Goal: Task Accomplishment & Management: Use online tool/utility

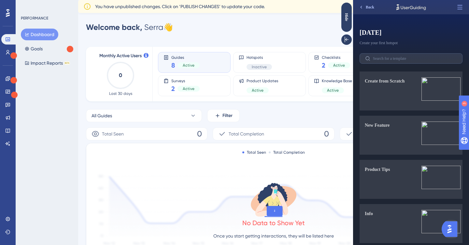
click at [369, 10] on button "Back" at bounding box center [365, 7] width 21 height 10
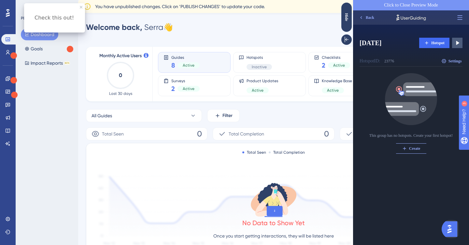
click at [15, 97] on div at bounding box center [14, 95] width 12 height 12
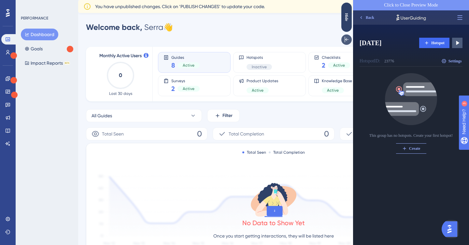
click at [346, 38] on icon at bounding box center [346, 39] width 7 height 7
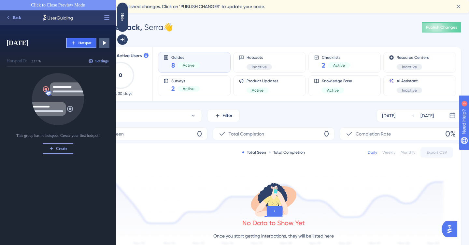
click at [82, 43] on span "Hotspot" at bounding box center [84, 42] width 13 height 5
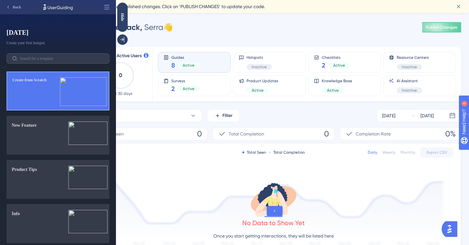
click at [56, 94] on button "Create from Scratch" at bounding box center [58, 91] width 103 height 39
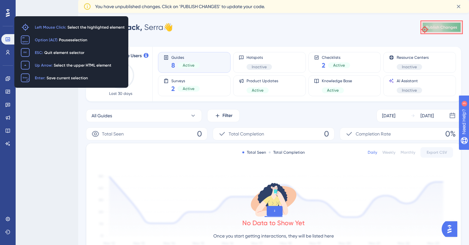
click at [424, 29] on button "Publish Changes" at bounding box center [441, 27] width 39 height 10
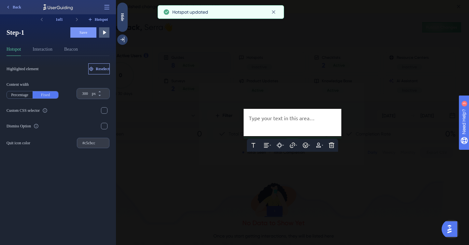
click at [96, 71] on span "Reselect" at bounding box center [103, 68] width 14 height 5
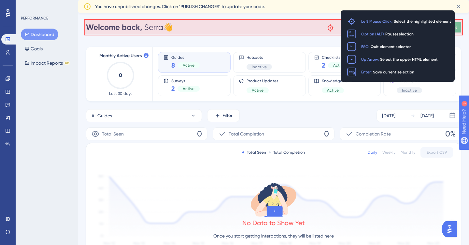
click at [329, 27] on div "Welcome back, [PERSON_NAME] 👋 Publish Changes" at bounding box center [273, 27] width 375 height 13
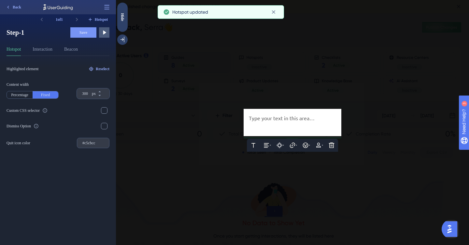
click at [287, 125] on div at bounding box center [292, 127] width 87 height 8
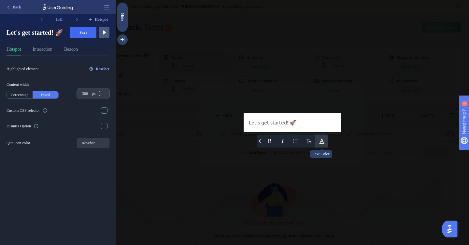
click at [321, 143] on icon at bounding box center [321, 141] width 7 height 7
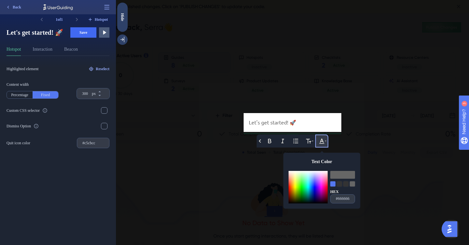
click at [321, 143] on icon at bounding box center [321, 141] width 7 height 7
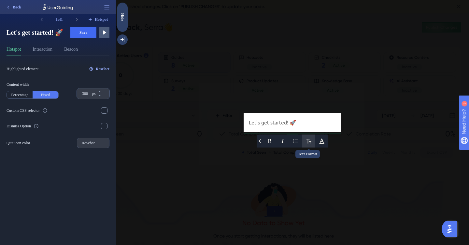
click at [312, 143] on button at bounding box center [308, 141] width 13 height 13
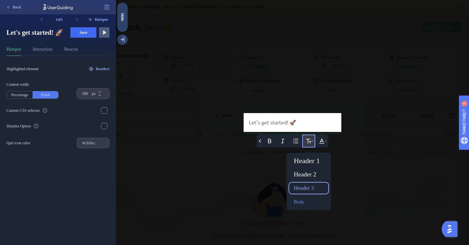
click at [309, 186] on div "Header 3" at bounding box center [308, 188] width 35 height 10
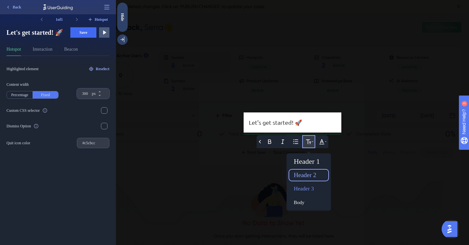
click at [309, 174] on div "Header 2" at bounding box center [308, 175] width 35 height 10
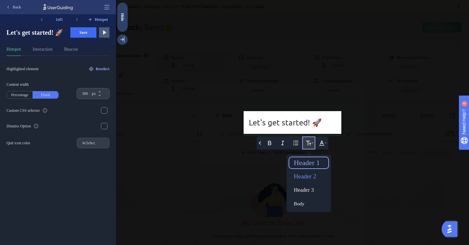
click at [308, 161] on div "Header 1" at bounding box center [308, 163] width 35 height 10
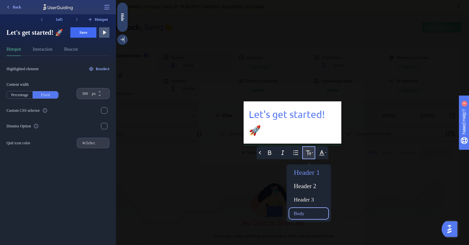
click at [309, 212] on div "Body" at bounding box center [308, 214] width 35 height 10
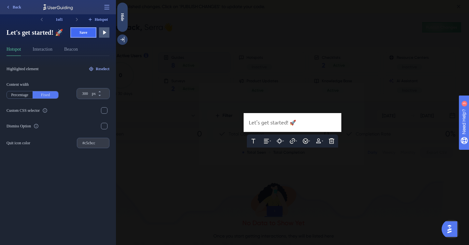
click at [78, 33] on button "Save" at bounding box center [83, 32] width 26 height 10
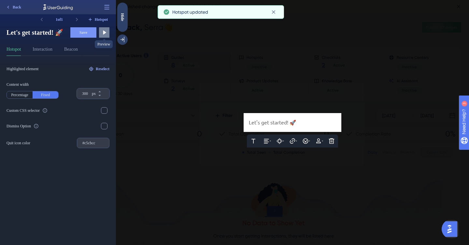
click at [106, 33] on icon at bounding box center [104, 32] width 7 height 7
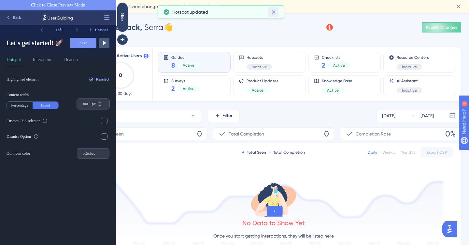
click at [274, 12] on icon at bounding box center [273, 12] width 7 height 7
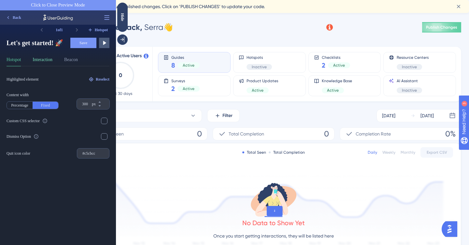
click at [48, 58] on button "Interaction" at bounding box center [43, 61] width 20 height 10
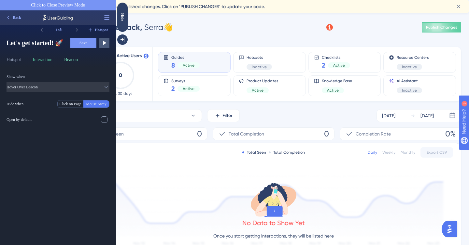
click at [72, 59] on button "Beacon" at bounding box center [71, 61] width 14 height 10
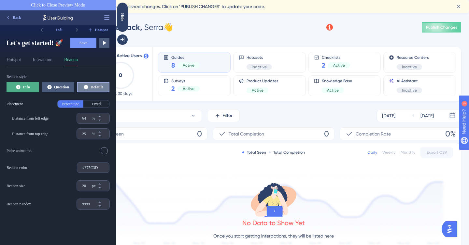
click at [90, 88] on button "Default" at bounding box center [93, 87] width 33 height 10
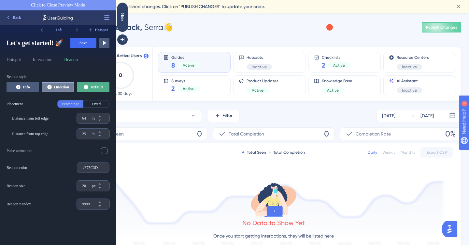
click at [49, 86] on icon at bounding box center [49, 87] width 5 height 5
click at [88, 86] on button "Default" at bounding box center [93, 87] width 33 height 10
click at [83, 38] on button "Save" at bounding box center [83, 43] width 26 height 10
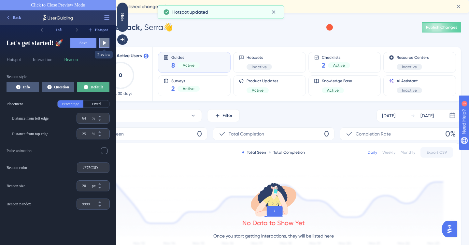
click at [105, 43] on icon at bounding box center [104, 43] width 7 height 7
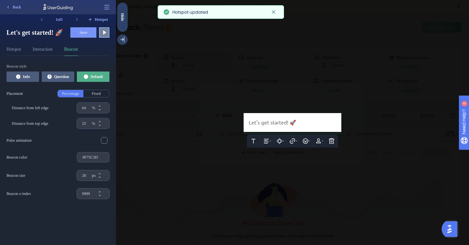
click at [106, 34] on icon at bounding box center [104, 32] width 7 height 7
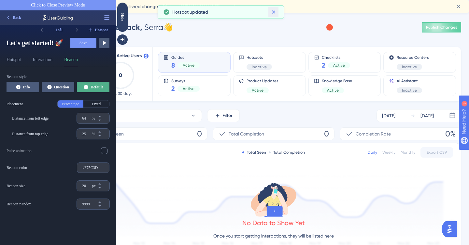
click at [275, 12] on icon at bounding box center [273, 12] width 7 height 7
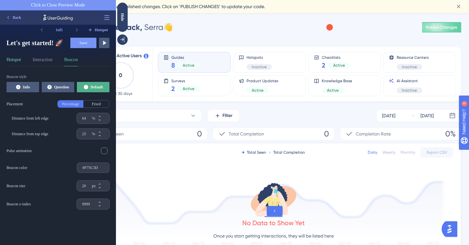
click at [18, 57] on button "Hotspot" at bounding box center [14, 61] width 14 height 10
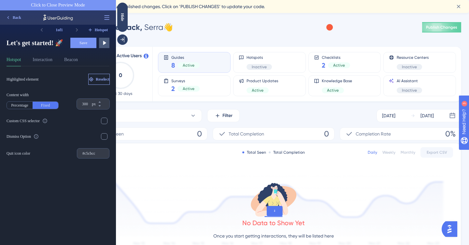
click at [97, 79] on span "Reselect" at bounding box center [103, 79] width 14 height 5
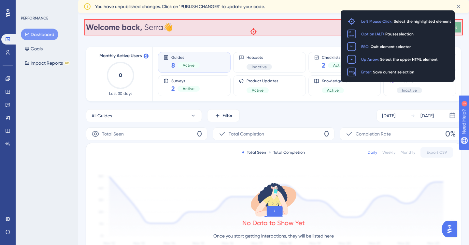
click at [252, 31] on div "Welcome back, [PERSON_NAME] 👋 Publish Changes" at bounding box center [273, 27] width 375 height 13
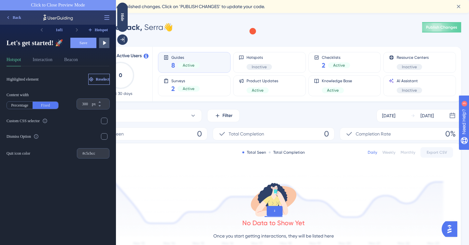
click at [96, 81] on span "Reselect" at bounding box center [103, 79] width 14 height 5
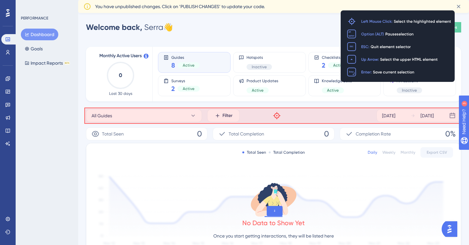
click at [276, 115] on div "All Guides Filter [DATE] [DATE]" at bounding box center [273, 115] width 375 height 13
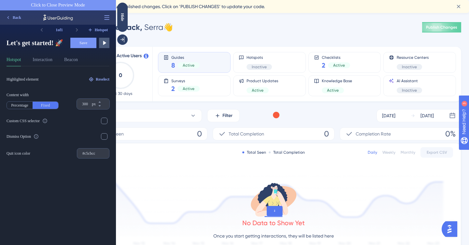
scroll to position [175, 0]
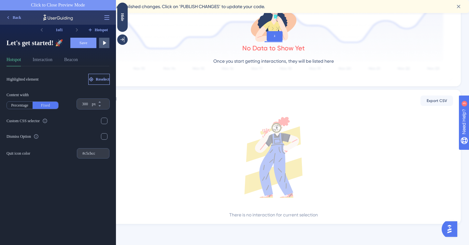
click at [103, 80] on span "Reselect" at bounding box center [103, 79] width 14 height 5
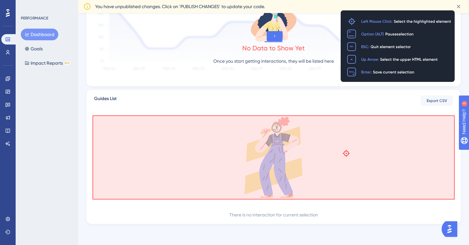
click at [345, 153] on icon at bounding box center [273, 157] width 359 height 81
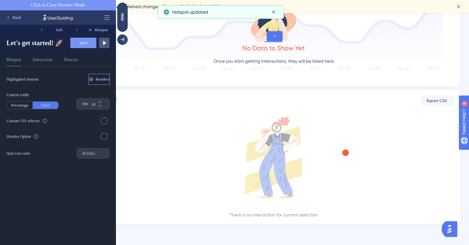
click at [96, 77] on span "Reselect" at bounding box center [103, 79] width 14 height 5
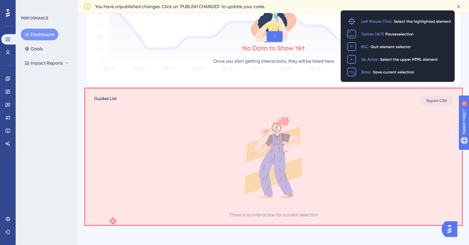
click at [112, 221] on div "Guides List Export CSV There is no interaction for current selection" at bounding box center [273, 156] width 375 height 135
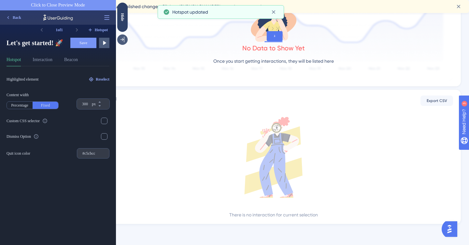
click at [119, 38] on div at bounding box center [122, 39] width 10 height 10
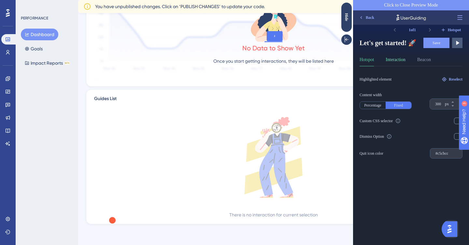
click at [400, 57] on button "Interaction" at bounding box center [395, 61] width 20 height 10
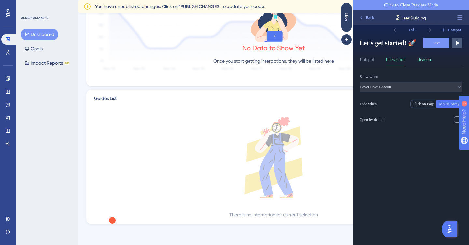
click at [430, 61] on button "Beacon" at bounding box center [424, 61] width 14 height 10
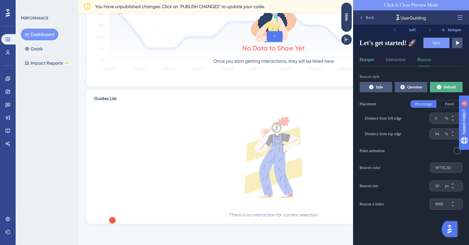
click at [369, 61] on button "Hotspot" at bounding box center [366, 61] width 14 height 10
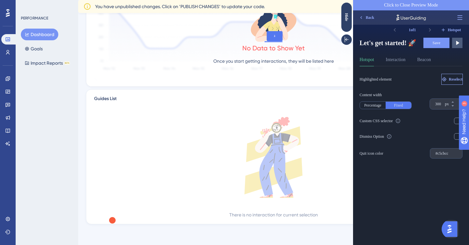
click at [448, 80] on span "Reselect" at bounding box center [455, 79] width 14 height 5
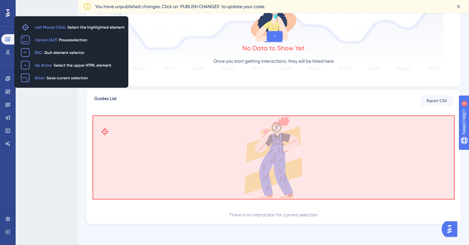
click at [107, 131] on icon at bounding box center [273, 157] width 359 height 81
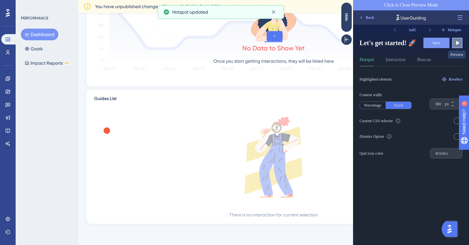
click at [454, 43] on icon at bounding box center [457, 43] width 7 height 7
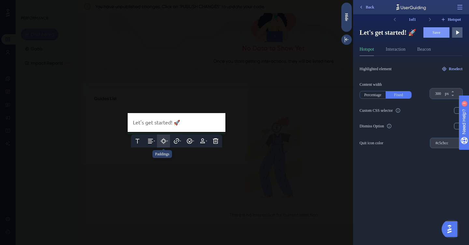
click at [159, 144] on button at bounding box center [163, 141] width 13 height 13
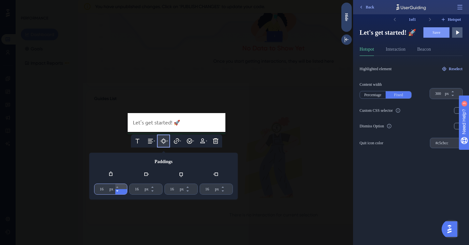
click at [119, 193] on button "16 px" at bounding box center [121, 191] width 12 height 5
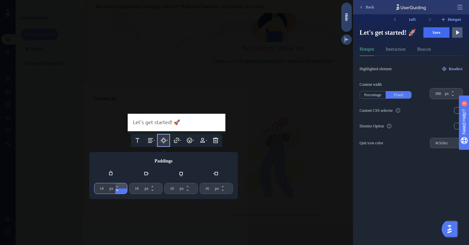
click at [119, 193] on button "16 px" at bounding box center [121, 191] width 12 height 5
click at [119, 193] on button "16 px" at bounding box center [121, 190] width 12 height 5
click at [119, 193] on div "Paddings 16 px 16 px 16 px 16 px" at bounding box center [163, 175] width 148 height 47
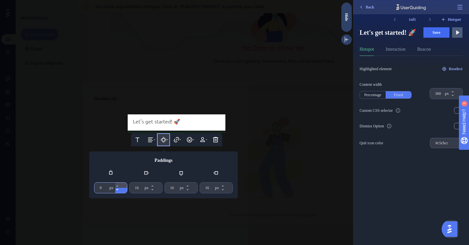
click at [124, 191] on button "16 px" at bounding box center [121, 190] width 12 height 5
click at [154, 191] on icon at bounding box center [152, 190] width 4 height 4
click at [155, 191] on icon at bounding box center [153, 190] width 4 height 4
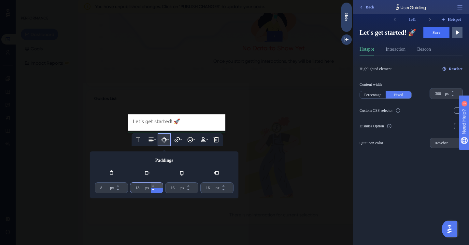
click at [155, 191] on icon at bounding box center [153, 190] width 4 height 4
click at [156, 191] on icon at bounding box center [154, 190] width 4 height 4
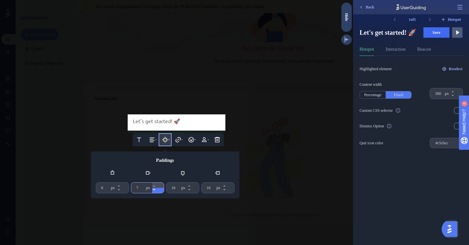
click at [156, 191] on icon at bounding box center [154, 190] width 4 height 4
click at [156, 184] on icon at bounding box center [154, 186] width 4 height 4
click at [196, 191] on button "16 px" at bounding box center [193, 190] width 12 height 5
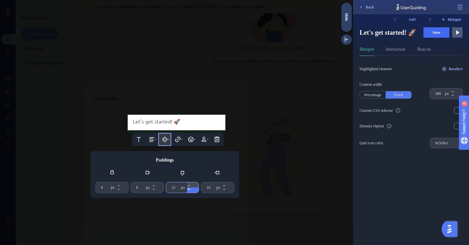
click at [196, 191] on button "16 px" at bounding box center [193, 190] width 12 height 5
click at [196, 191] on button "16 px" at bounding box center [193, 189] width 12 height 5
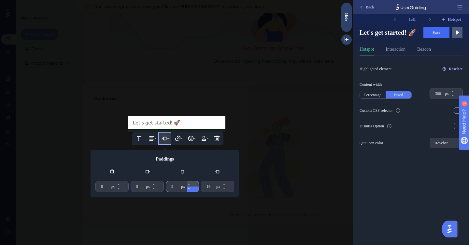
click at [196, 191] on button "16 px" at bounding box center [193, 189] width 12 height 5
click at [225, 189] on icon at bounding box center [224, 188] width 2 height 1
click at [224, 189] on icon at bounding box center [223, 188] width 2 height 1
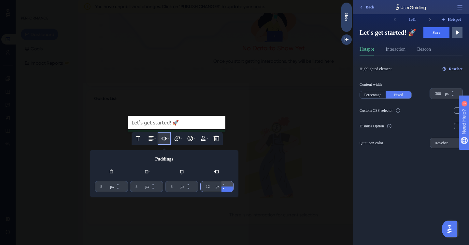
click at [225, 189] on icon at bounding box center [223, 189] width 4 height 4
click at [432, 36] on button "Save" at bounding box center [436, 32] width 26 height 10
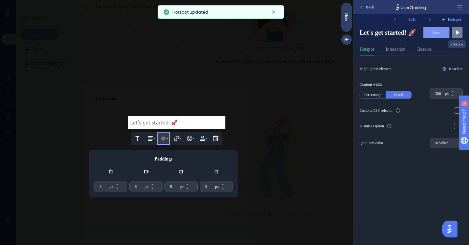
click at [458, 35] on icon at bounding box center [457, 32] width 7 height 7
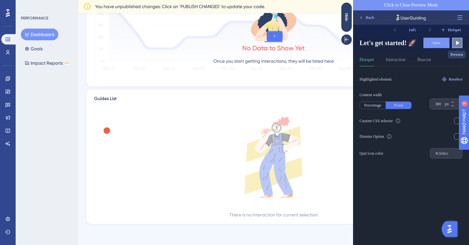
click at [457, 44] on icon at bounding box center [457, 43] width 7 height 7
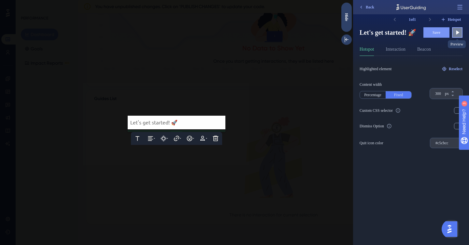
click at [457, 32] on icon at bounding box center [457, 33] width 3 height 4
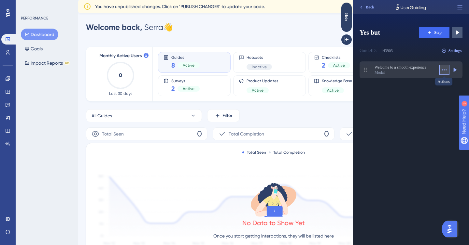
click at [443, 68] on icon at bounding box center [444, 70] width 7 height 7
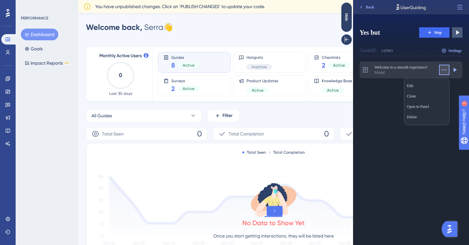
click at [417, 72] on div "Modal" at bounding box center [405, 72] width 62 height 5
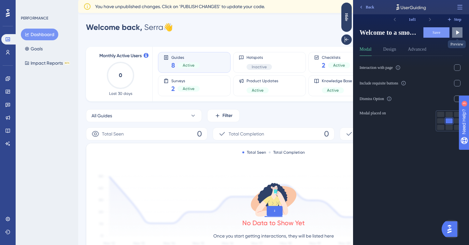
click at [458, 33] on icon at bounding box center [457, 32] width 7 height 7
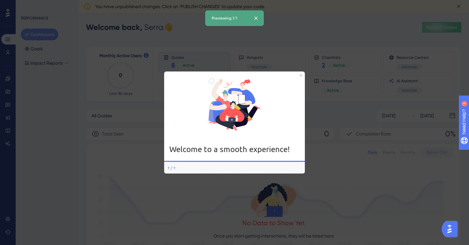
click at [302, 75] on div at bounding box center [234, 105] width 141 height 66
click at [252, 18] on icon at bounding box center [255, 18] width 7 height 7
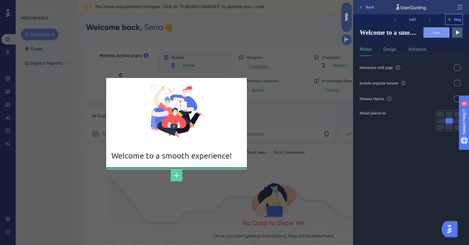
click at [455, 17] on span "Step" at bounding box center [457, 19] width 7 height 5
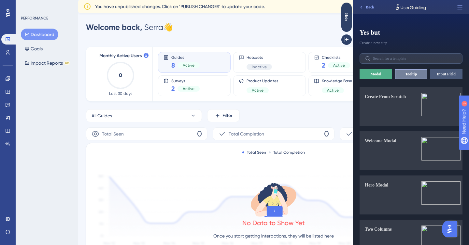
click at [408, 74] on button "Tooltip" at bounding box center [410, 74] width 33 height 10
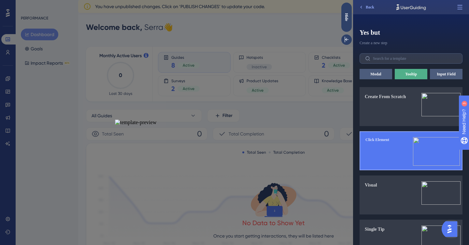
click at [386, 142] on div "Click Element" at bounding box center [377, 153] width 24 height 33
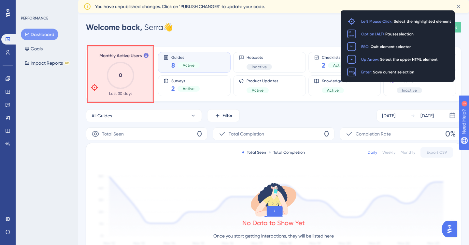
scroll to position [175, 0]
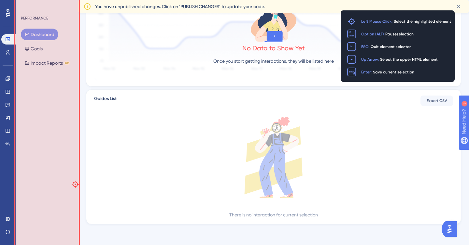
click at [75, 184] on div "PERFORMANCE Dashboard Goals Impact Reports BETA" at bounding box center [47, 122] width 62 height 245
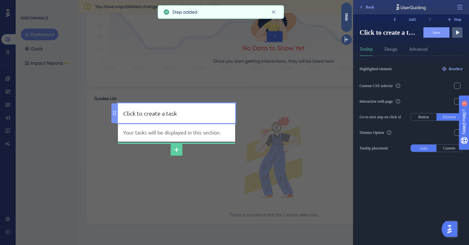
click at [146, 115] on div "Click to create a task" at bounding box center [176, 113] width 107 height 9
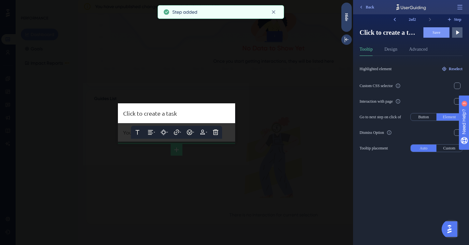
click at [146, 115] on span "Click to create a task" at bounding box center [150, 113] width 54 height 7
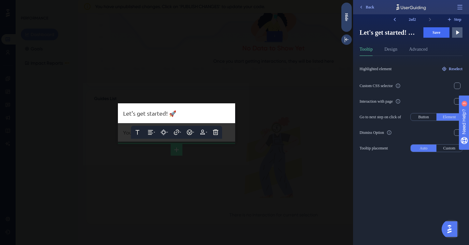
click at [228, 129] on div at bounding box center [176, 122] width 353 height 245
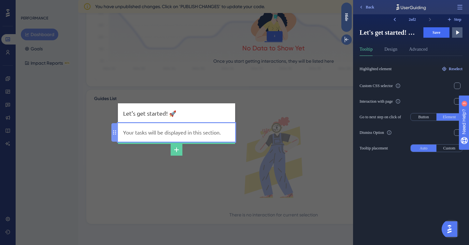
click at [175, 136] on div "Your tasks will be displayed in this section." at bounding box center [176, 133] width 107 height 8
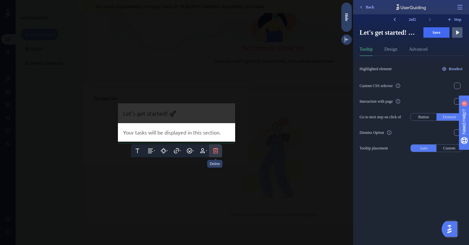
click at [216, 152] on icon at bounding box center [215, 151] width 7 height 7
click at [215, 165] on div at bounding box center [215, 163] width 5 height 5
click at [213, 171] on icon at bounding box center [216, 171] width 6 height 6
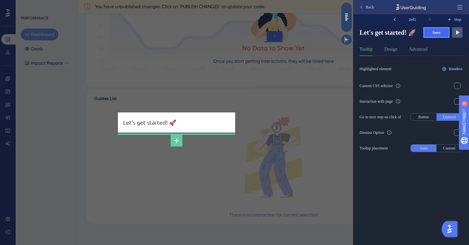
click at [439, 33] on span "Save" at bounding box center [436, 32] width 8 height 5
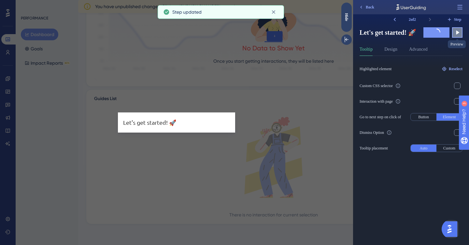
click at [457, 34] on icon at bounding box center [457, 32] width 7 height 7
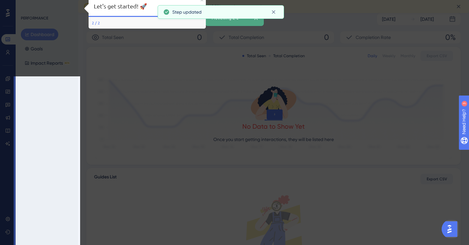
scroll to position [0, 0]
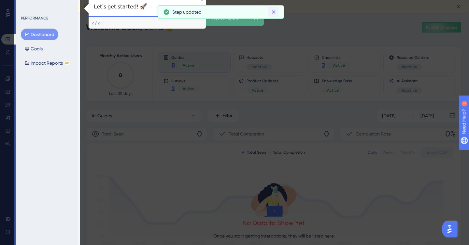
click at [273, 10] on icon at bounding box center [273, 12] width 7 height 7
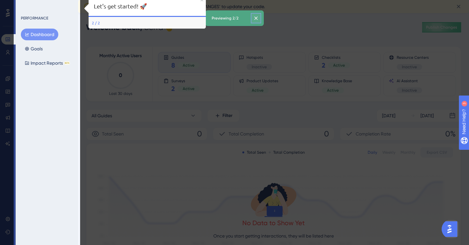
click at [257, 21] on button at bounding box center [256, 18] width 10 height 10
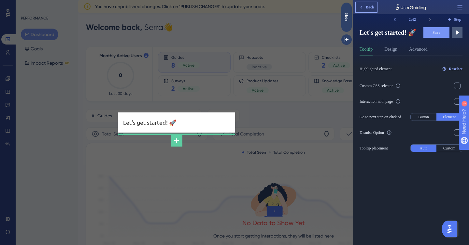
click at [374, 10] on button "Back" at bounding box center [365, 7] width 21 height 10
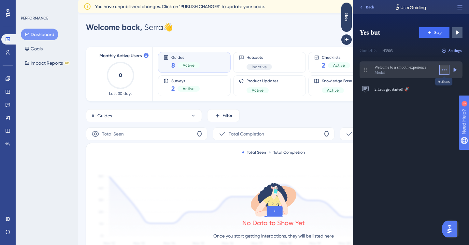
click at [441, 70] on icon at bounding box center [444, 70] width 7 height 7
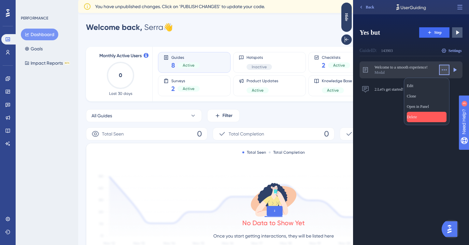
click at [416, 118] on span "Delete" at bounding box center [411, 117] width 10 height 5
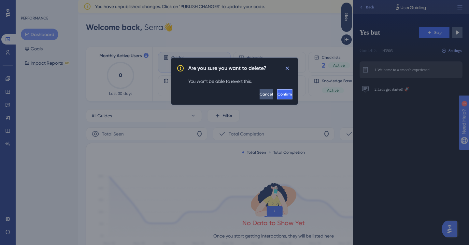
click at [278, 94] on span "Confirm" at bounding box center [284, 94] width 14 height 5
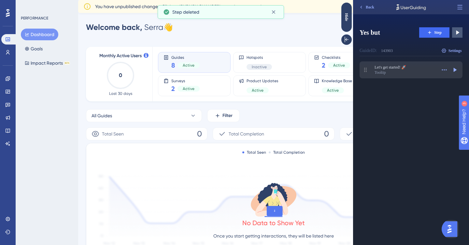
click at [407, 75] on div "Tooltip" at bounding box center [405, 72] width 62 height 5
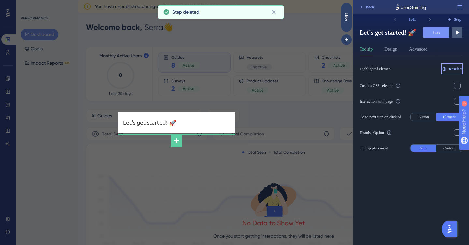
click at [449, 69] on span "Reselect" at bounding box center [455, 68] width 14 height 5
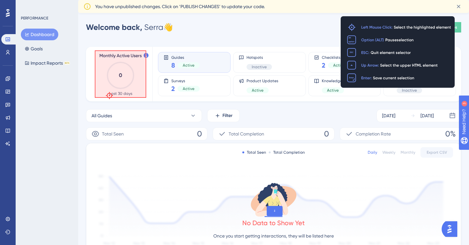
scroll to position [175, 0]
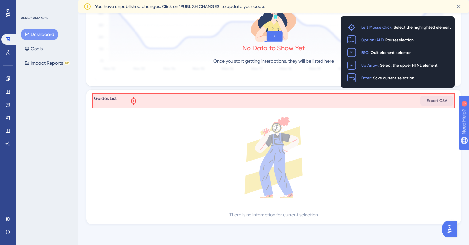
click at [133, 101] on div "Guides List Export CSV" at bounding box center [273, 101] width 359 height 12
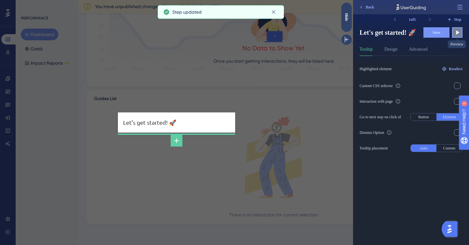
click at [454, 32] on icon at bounding box center [457, 32] width 7 height 7
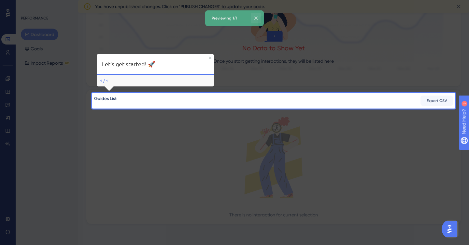
click at [254, 19] on icon at bounding box center [255, 18] width 7 height 7
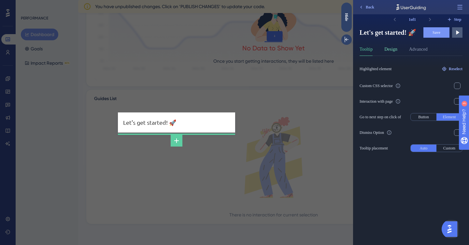
click at [397, 54] on button "Design" at bounding box center [390, 51] width 13 height 10
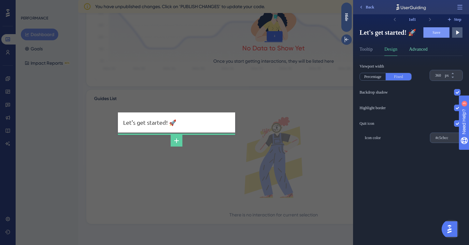
click at [415, 53] on button "Advanced" at bounding box center [418, 51] width 19 height 10
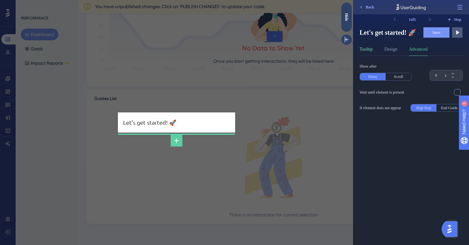
click at [360, 54] on button "Tooltip" at bounding box center [365, 51] width 13 height 10
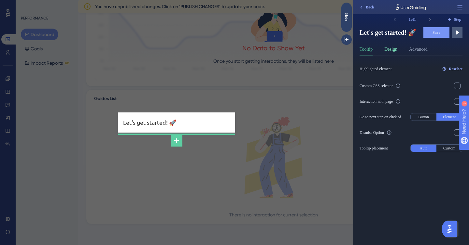
click at [393, 53] on button "Design" at bounding box center [390, 51] width 13 height 10
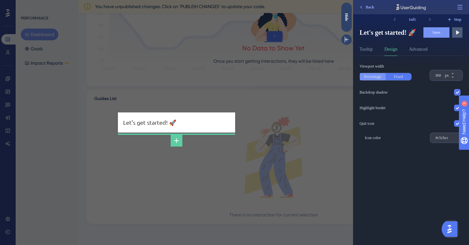
click at [374, 79] on button "Percentage" at bounding box center [373, 76] width 26 height 7
click at [399, 78] on button "Fixed" at bounding box center [398, 76] width 26 height 7
click at [423, 49] on button "Advanced" at bounding box center [418, 51] width 19 height 10
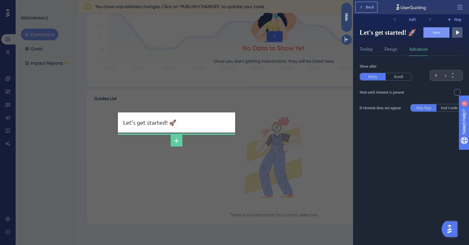
click at [364, 7] on button "Back" at bounding box center [365, 7] width 21 height 10
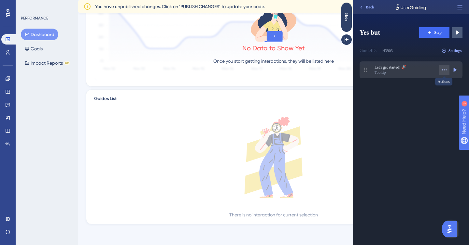
click at [447, 69] on icon at bounding box center [444, 70] width 7 height 7
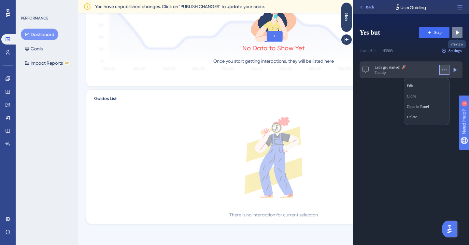
click at [460, 31] on button at bounding box center [457, 32] width 10 height 10
